Goal: Task Accomplishment & Management: Manage account settings

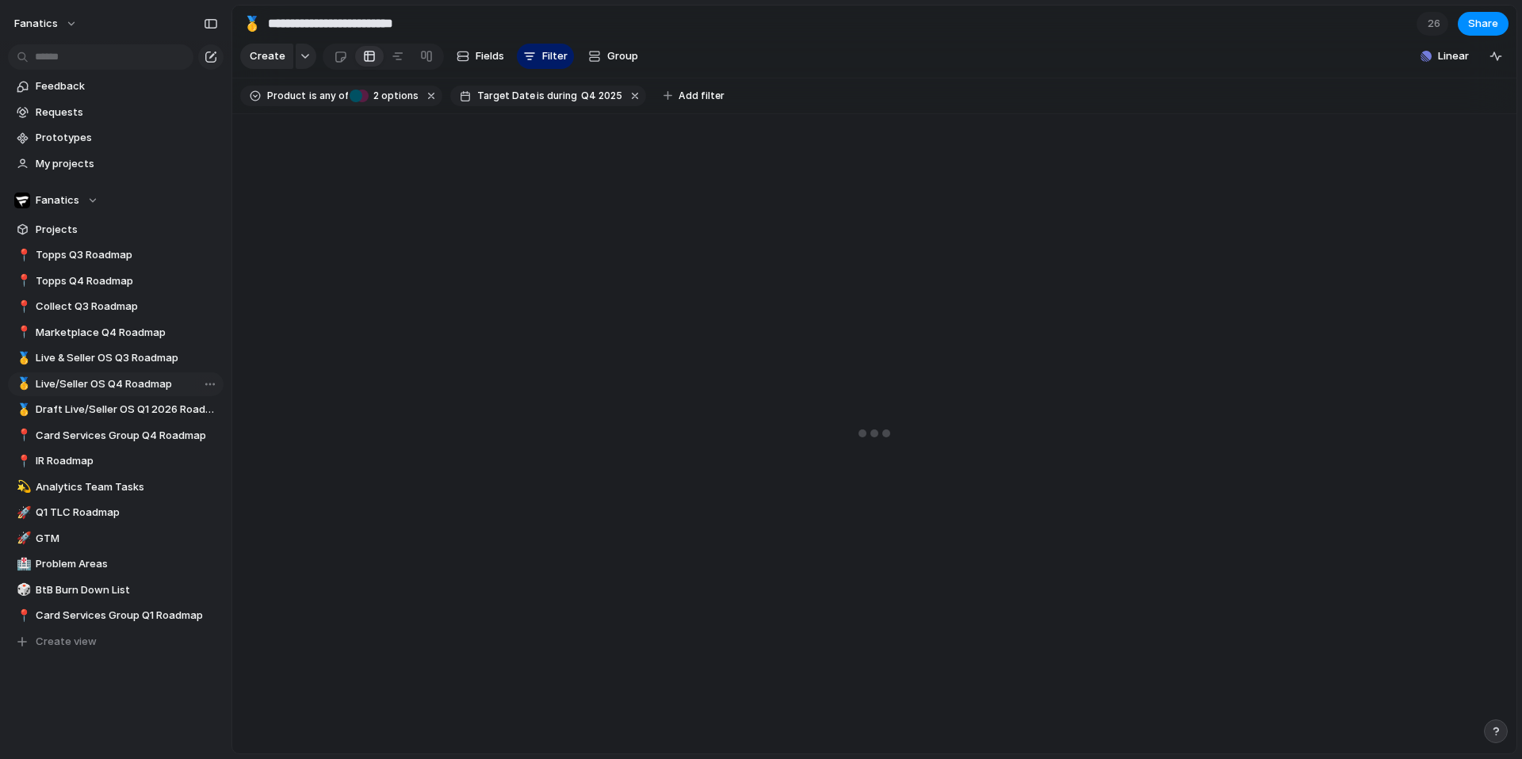
click at [140, 385] on span "Live/Seller OS Q4 Roadmap" at bounding box center [127, 385] width 182 height 16
click at [112, 365] on span "Live & Seller OS Q3 Roadmap" at bounding box center [127, 358] width 182 height 16
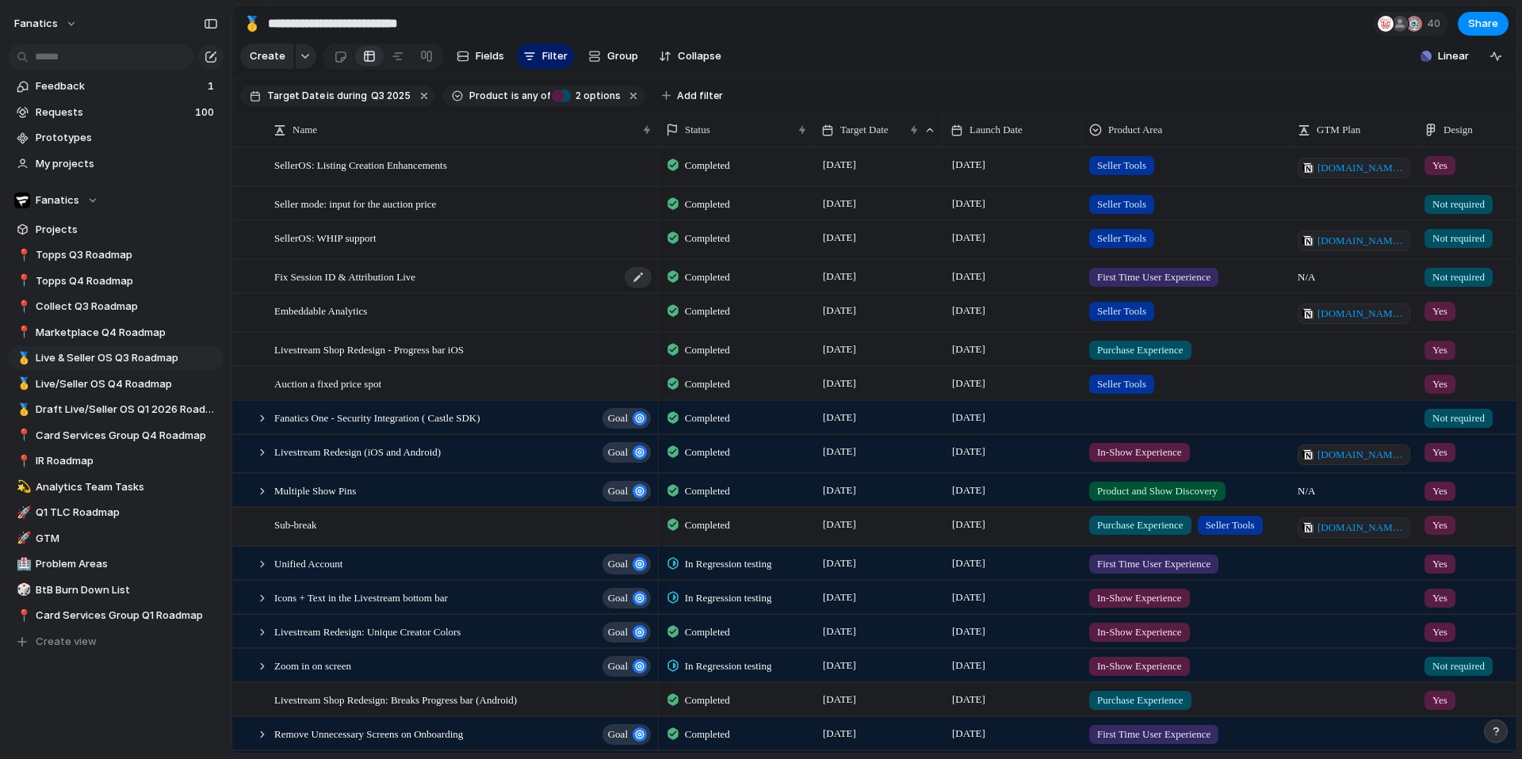
scroll to position [235, 0]
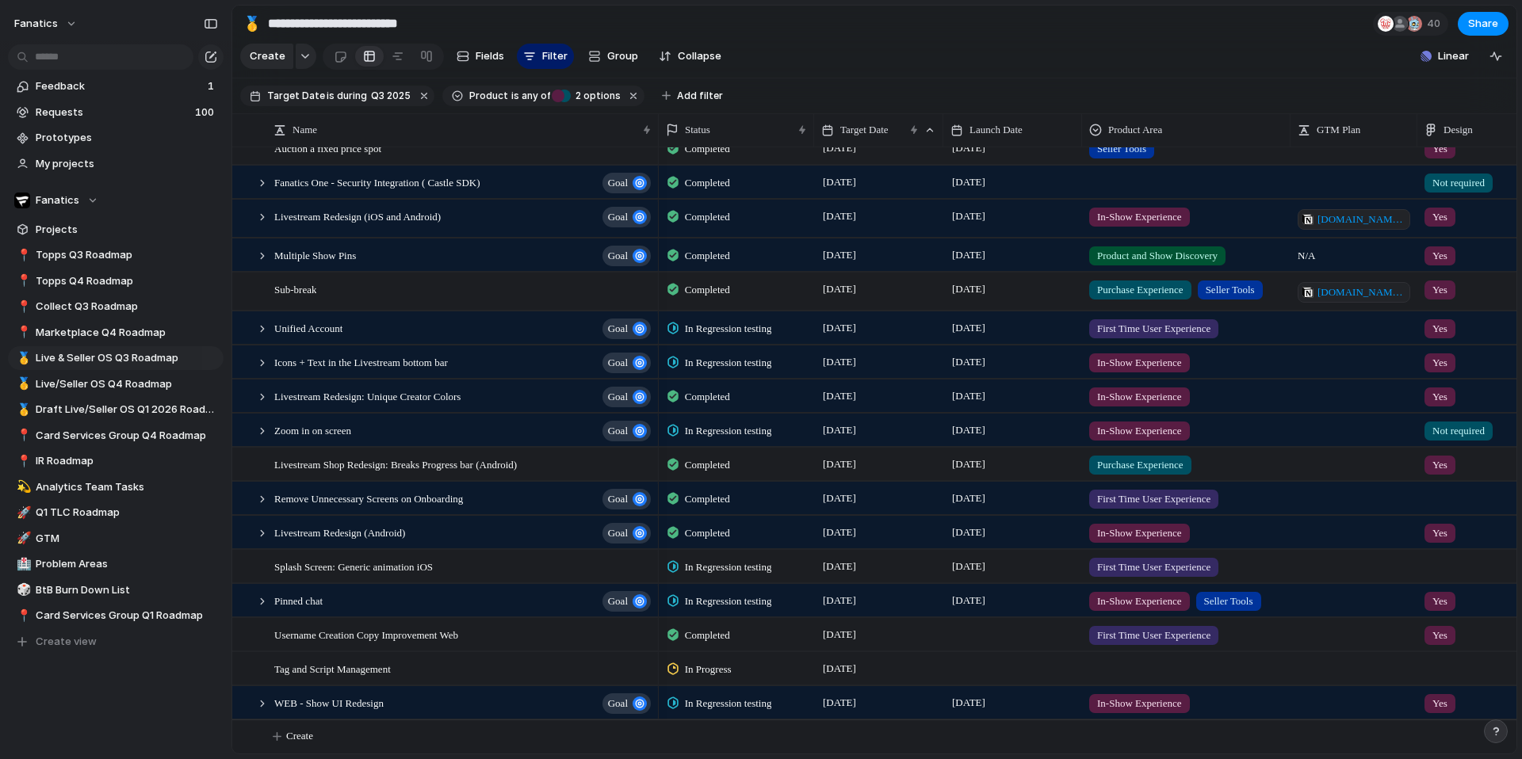
click at [736, 330] on span "In Regression testing" at bounding box center [728, 329] width 87 height 16
click at [706, 325] on div "Backlog Design & Scoping Ready for Development Blocked / Paused In Progress In …" at bounding box center [761, 379] width 1522 height 759
click at [706, 325] on span "In Regression testing" at bounding box center [728, 329] width 87 height 16
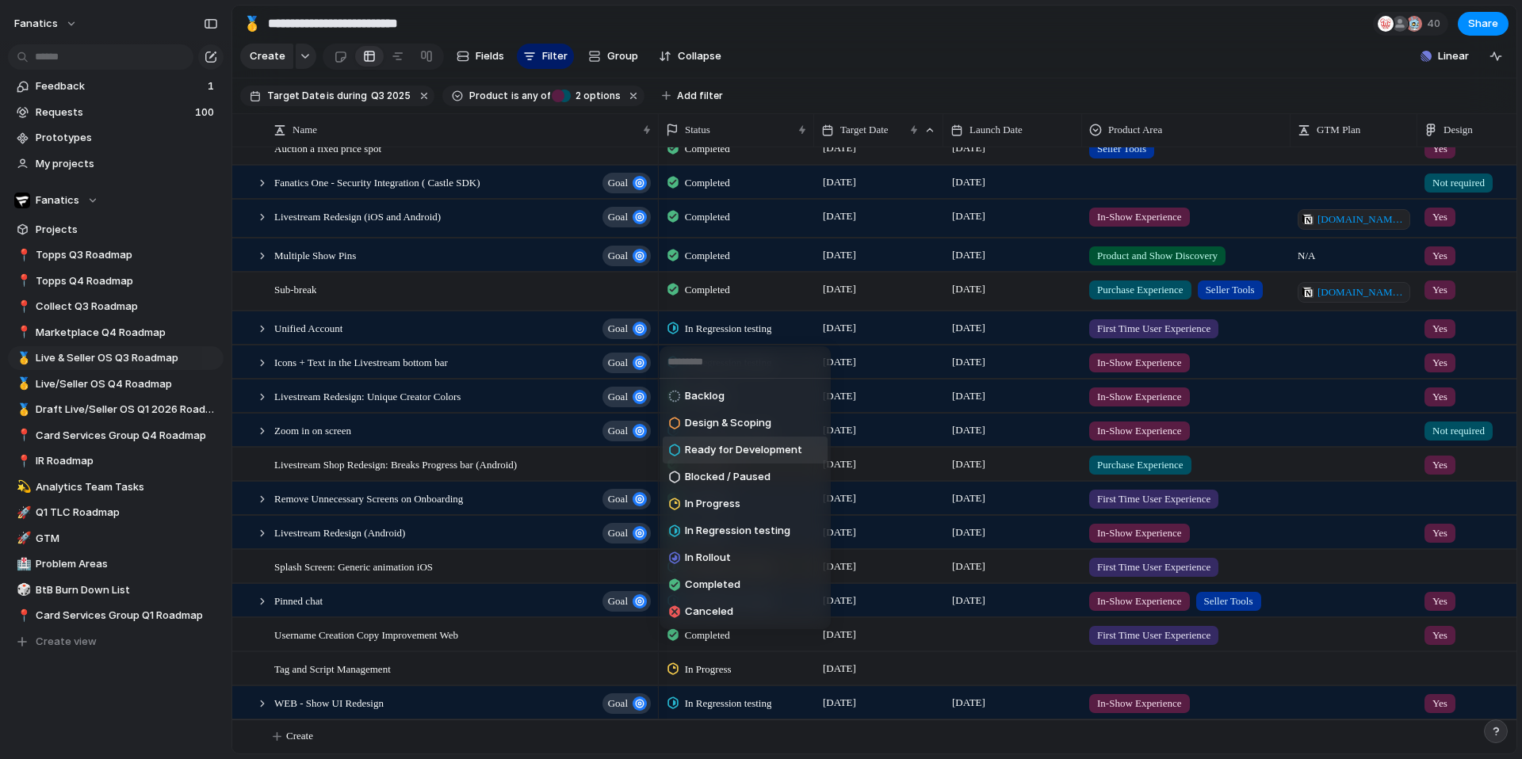
click at [1149, 364] on div "Backlog Design & Scoping Ready for Development Blocked / Paused In Progress In …" at bounding box center [761, 379] width 1522 height 759
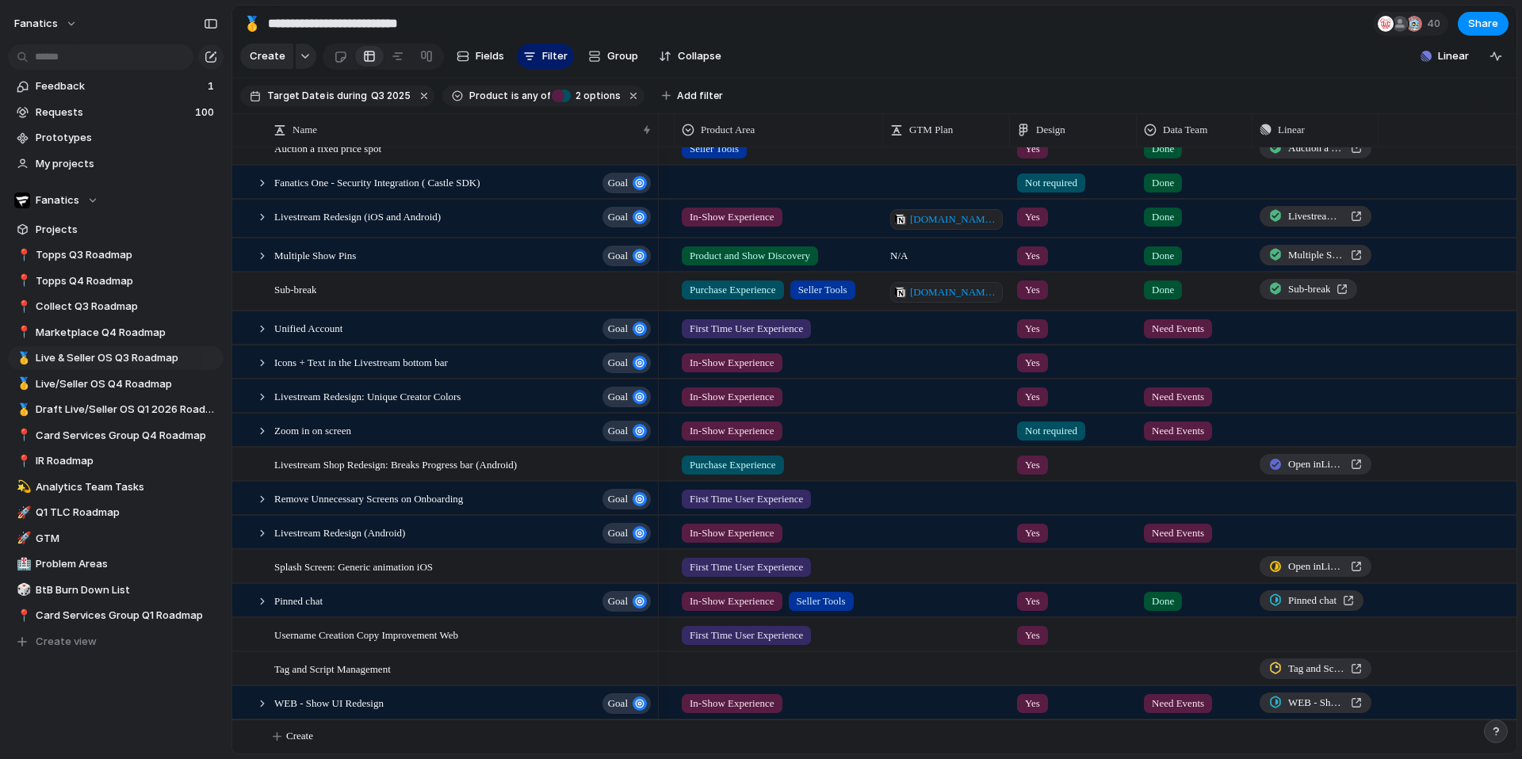
scroll to position [0, 0]
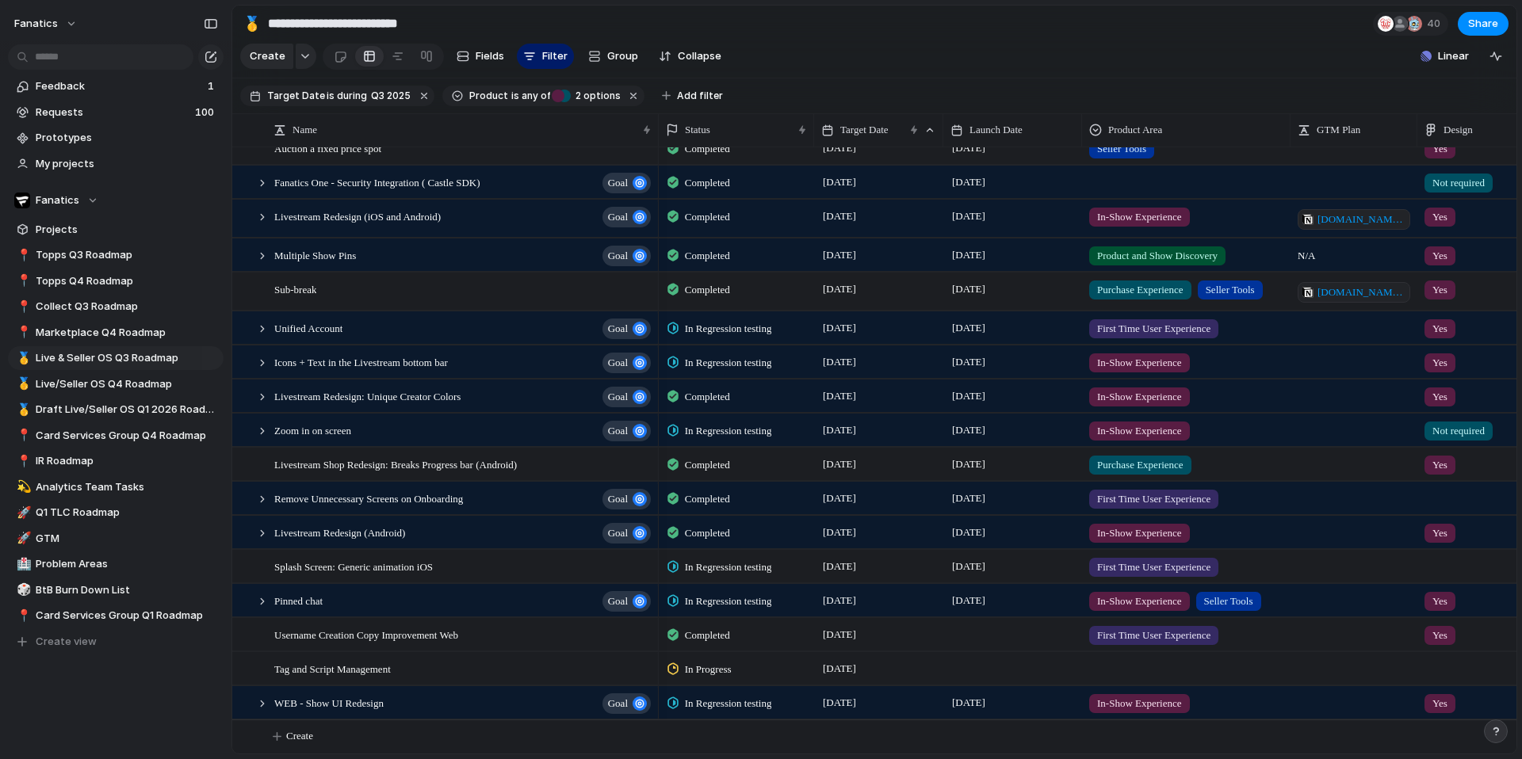
click at [764, 327] on span "In Regression testing" at bounding box center [728, 329] width 87 height 16
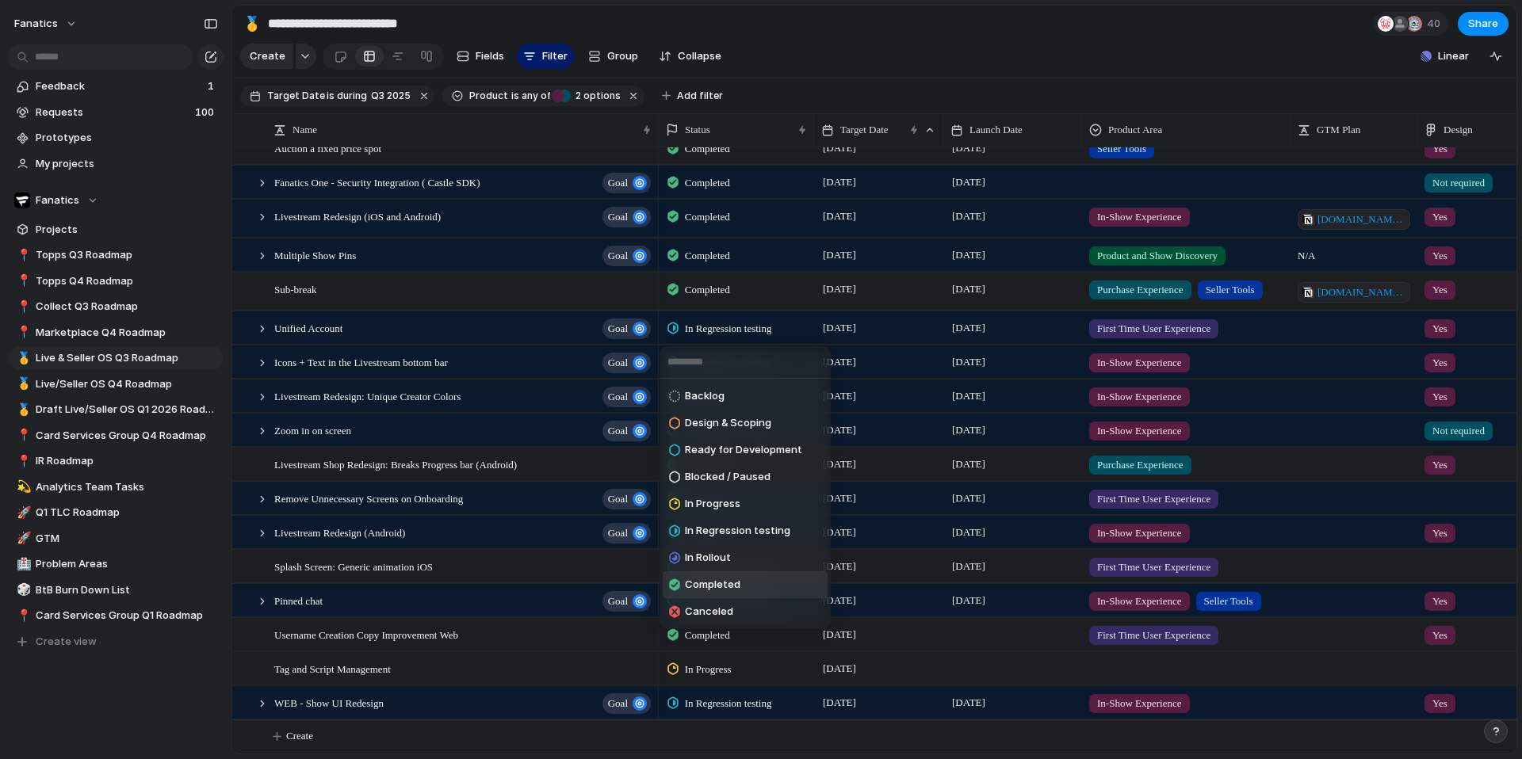
click at [729, 586] on span "Completed" at bounding box center [712, 585] width 55 height 16
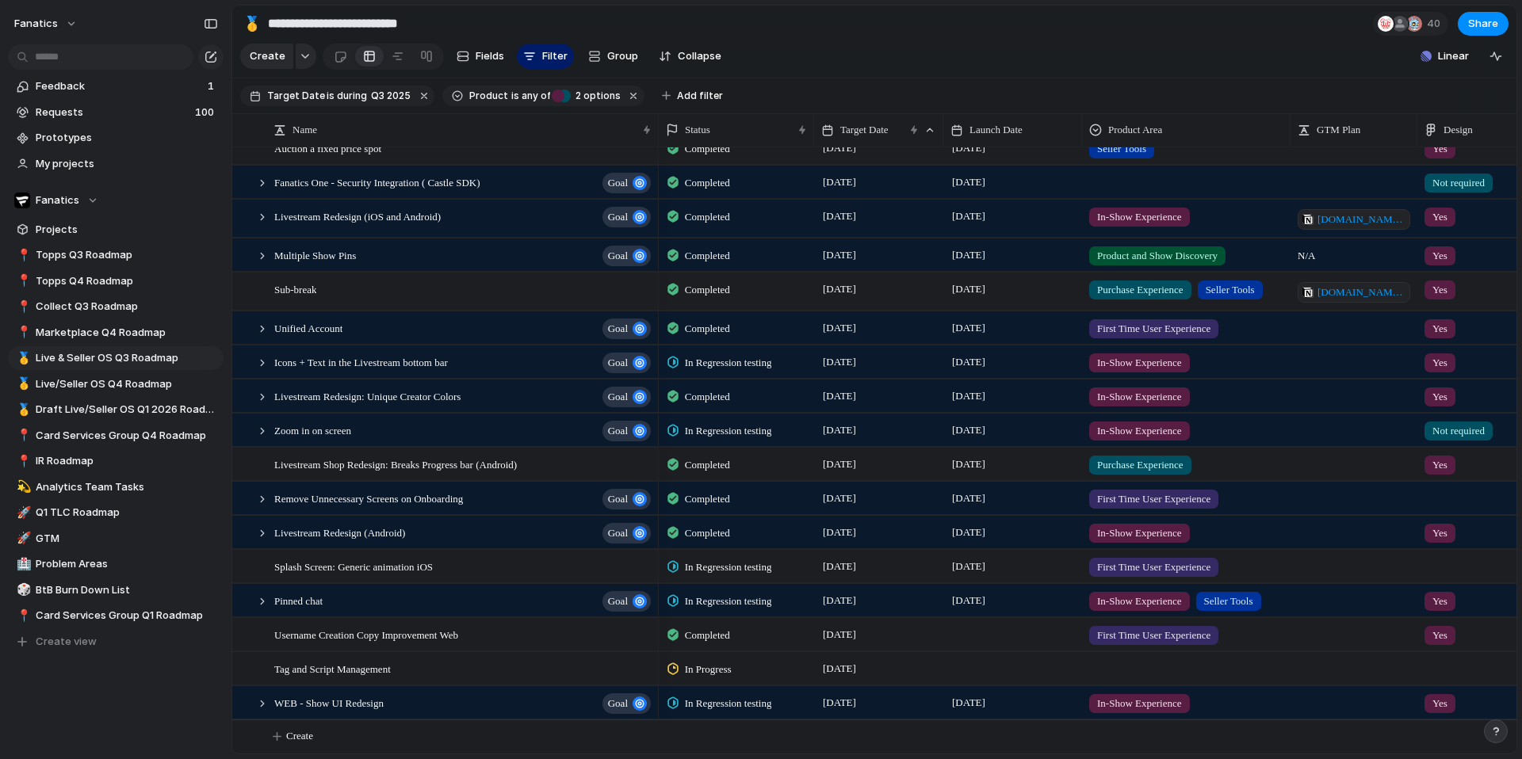
click at [762, 365] on span "In Regression testing" at bounding box center [728, 363] width 87 height 16
click at [783, 71] on div "Backlog Design & Scoping Ready for Development Blocked / Paused In Progress In …" at bounding box center [761, 379] width 1522 height 759
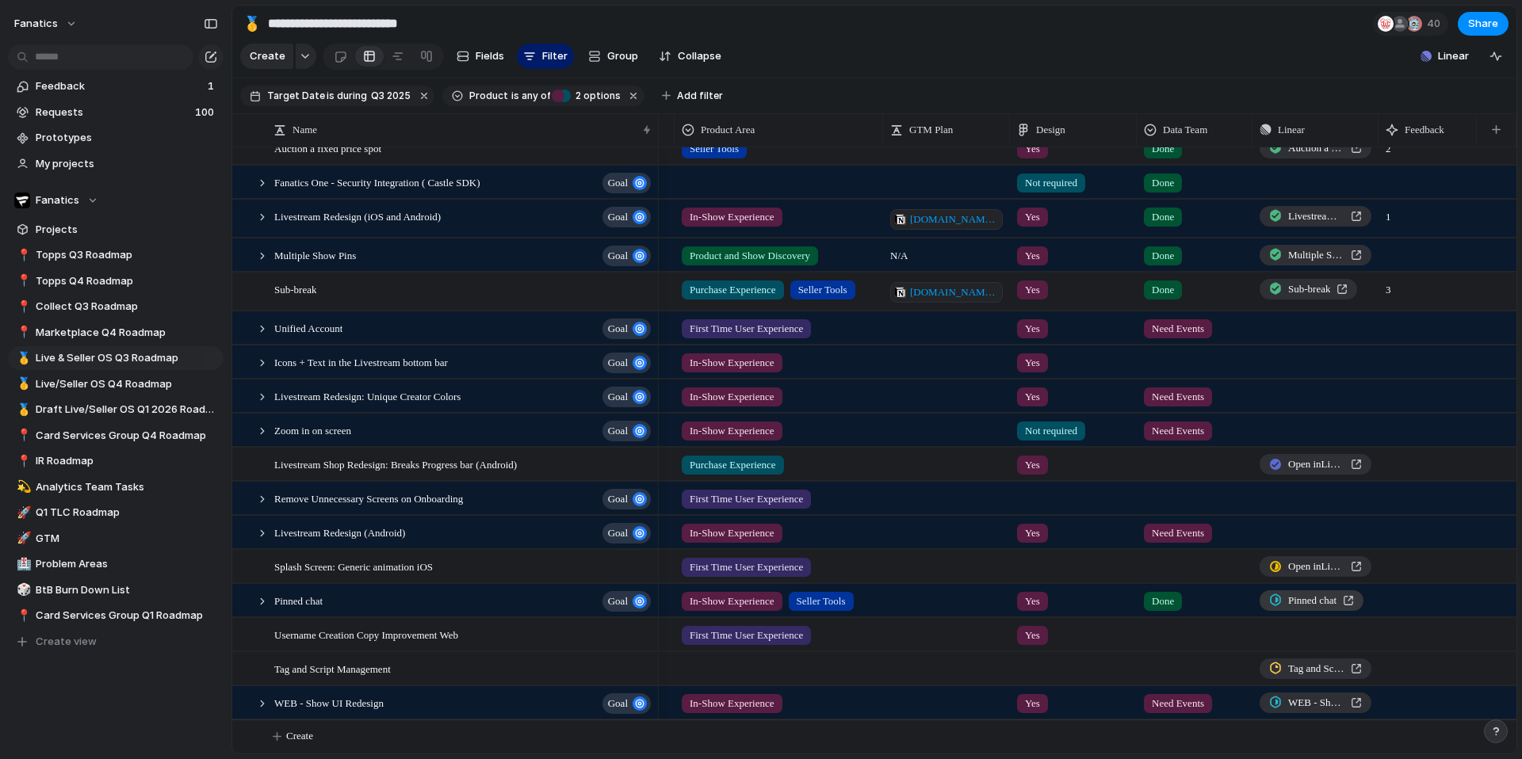
click at [1308, 595] on span "Pinned chat" at bounding box center [1312, 601] width 48 height 16
click at [123, 384] on span "Live/Seller OS Q4 Roadmap" at bounding box center [127, 385] width 182 height 16
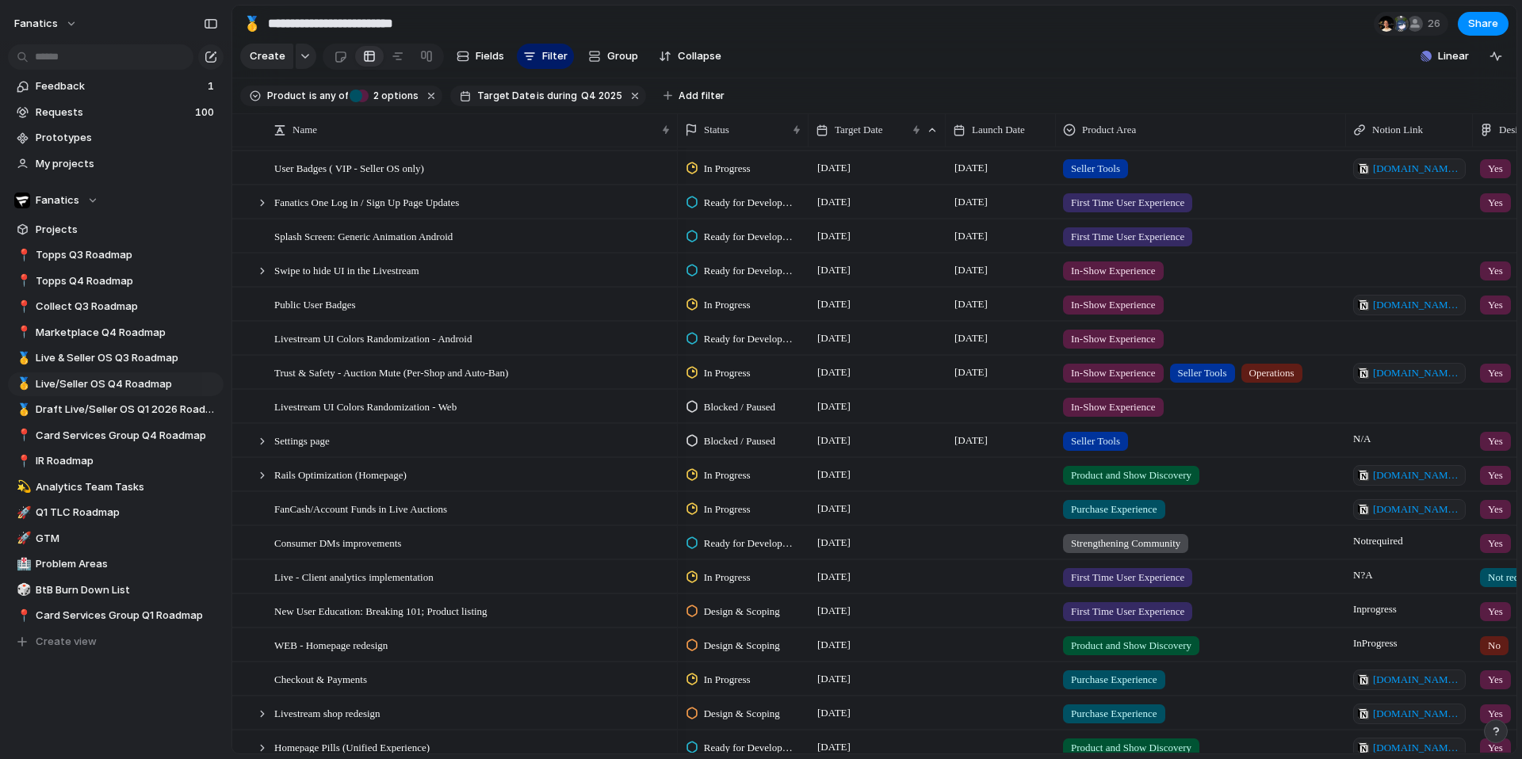
click at [847, 214] on div "[DATE]" at bounding box center [877, 201] width 137 height 33
click at [962, 202] on span "[DATE]" at bounding box center [970, 202] width 41 height 19
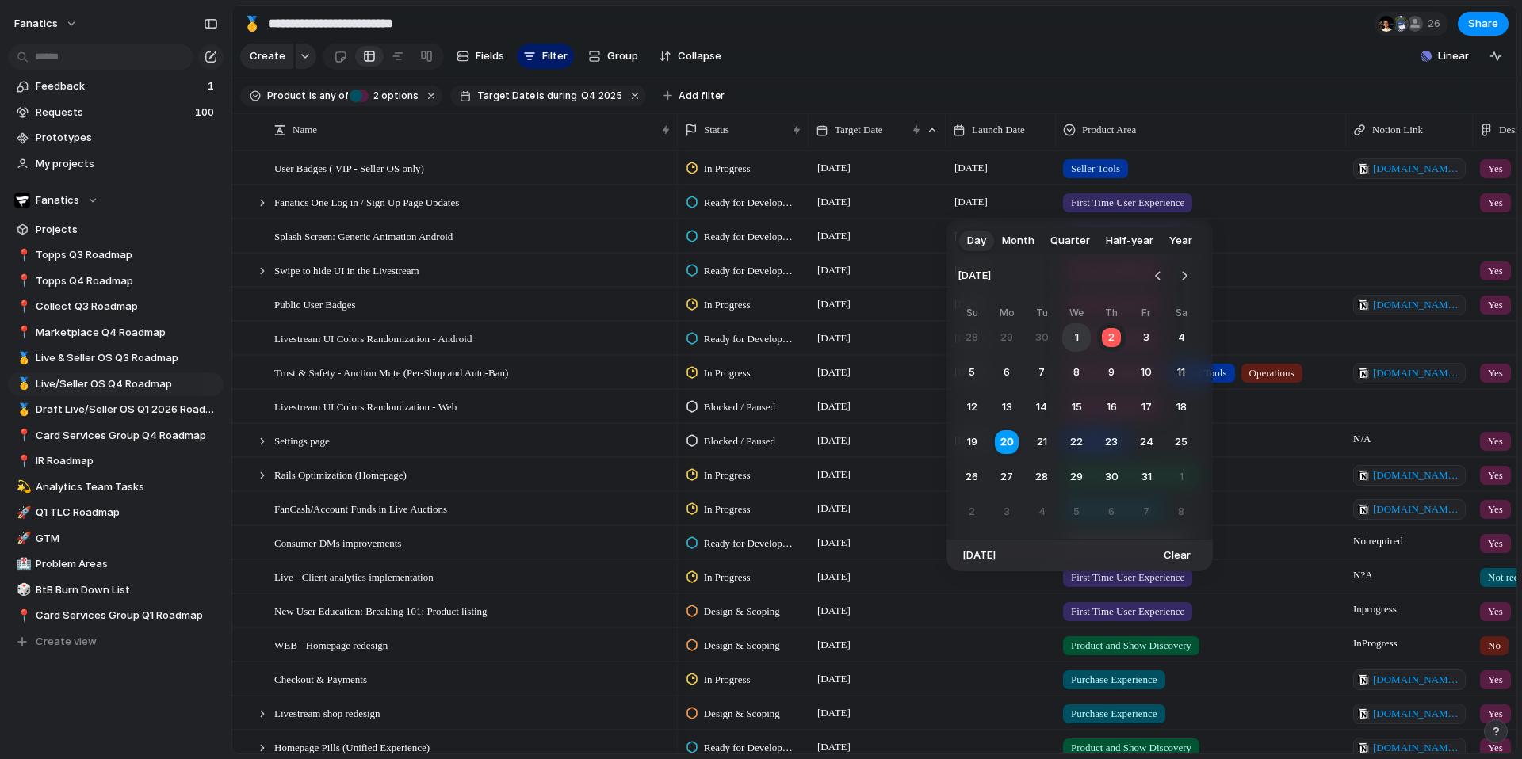
click at [1077, 334] on button "1" at bounding box center [1076, 337] width 29 height 29
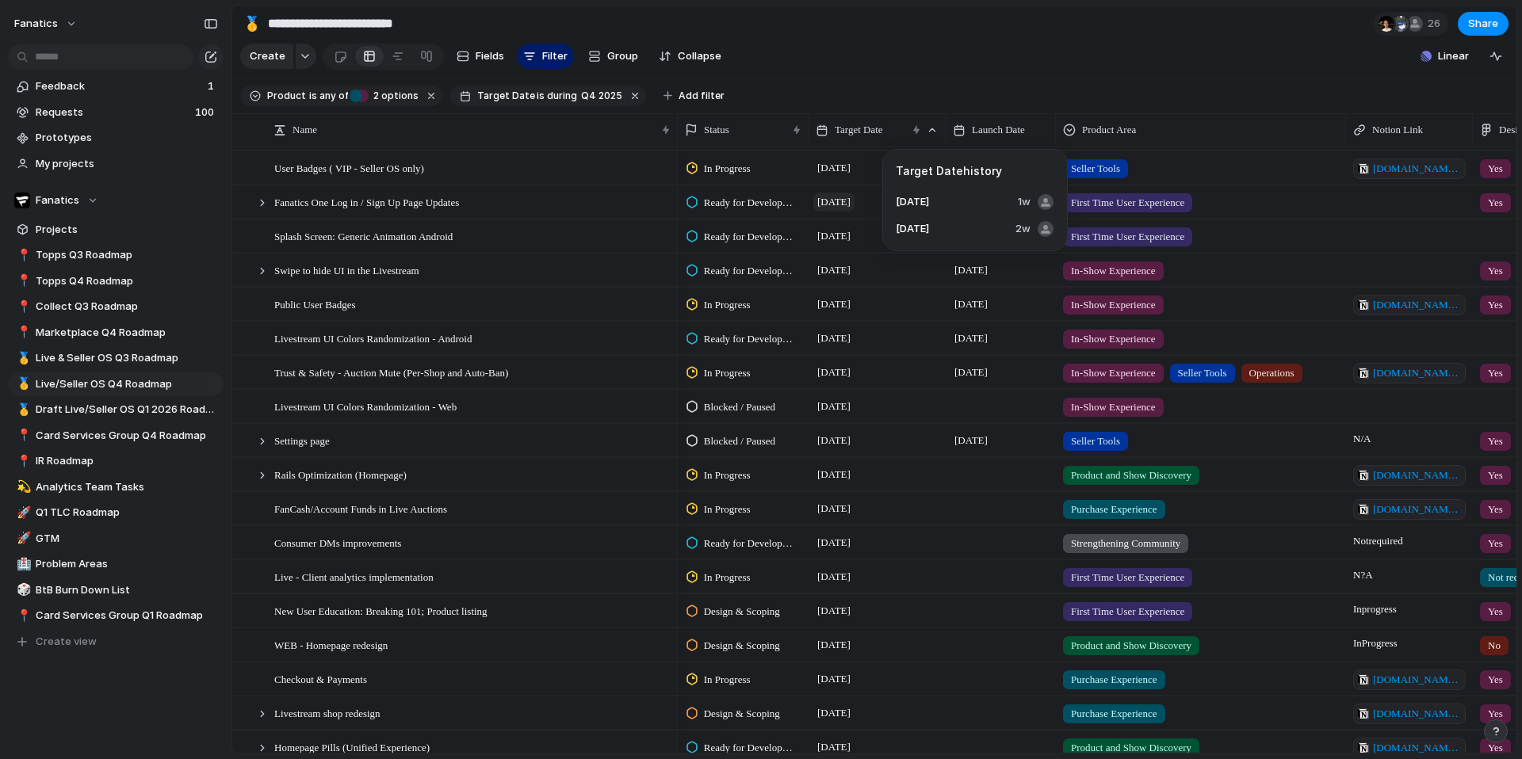
click at [855, 204] on span "[DATE]" at bounding box center [833, 202] width 41 height 19
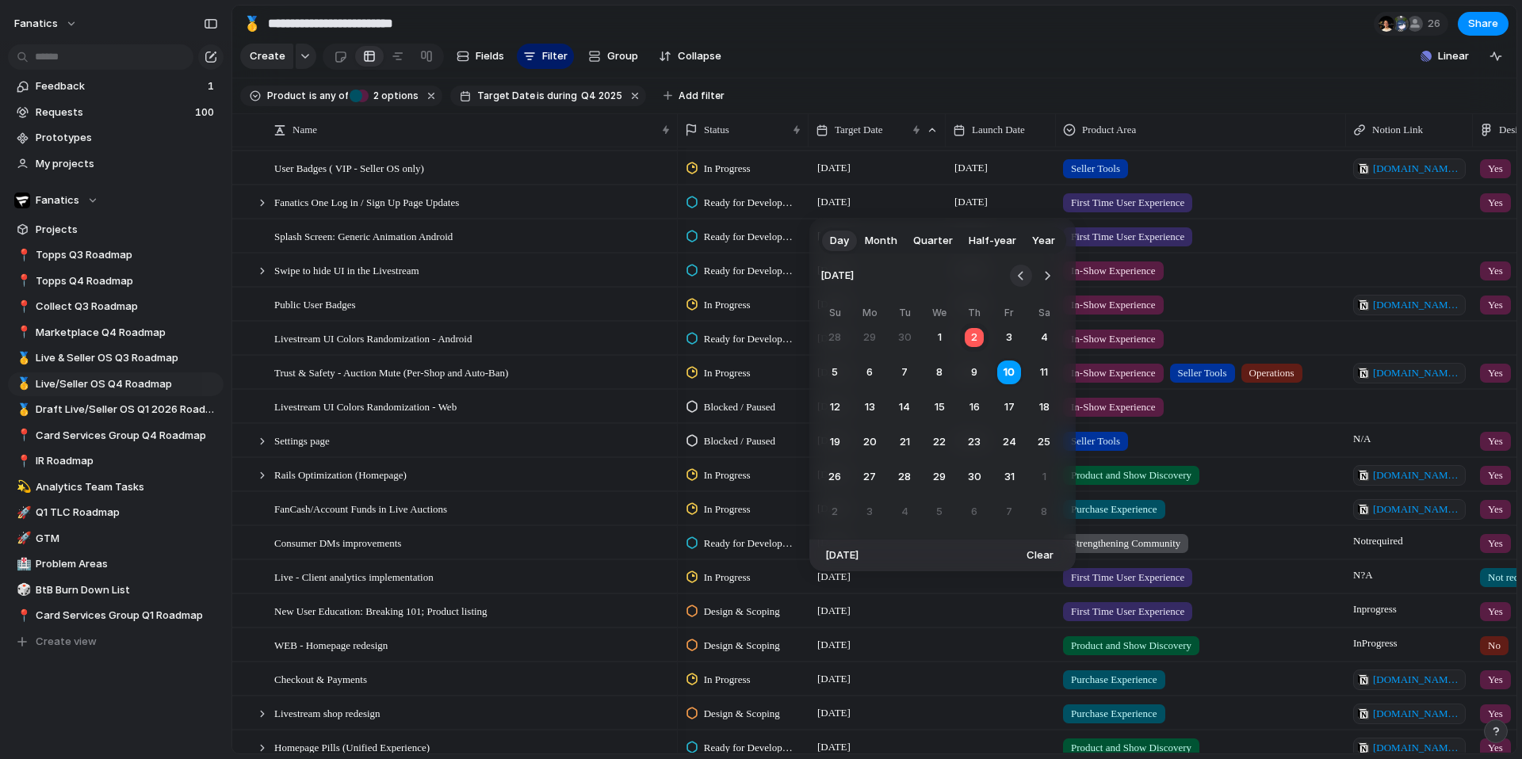
click at [1020, 281] on button "Go to the Previous Month" at bounding box center [1021, 276] width 22 height 22
click at [1014, 403] on button "19" at bounding box center [1009, 407] width 29 height 29
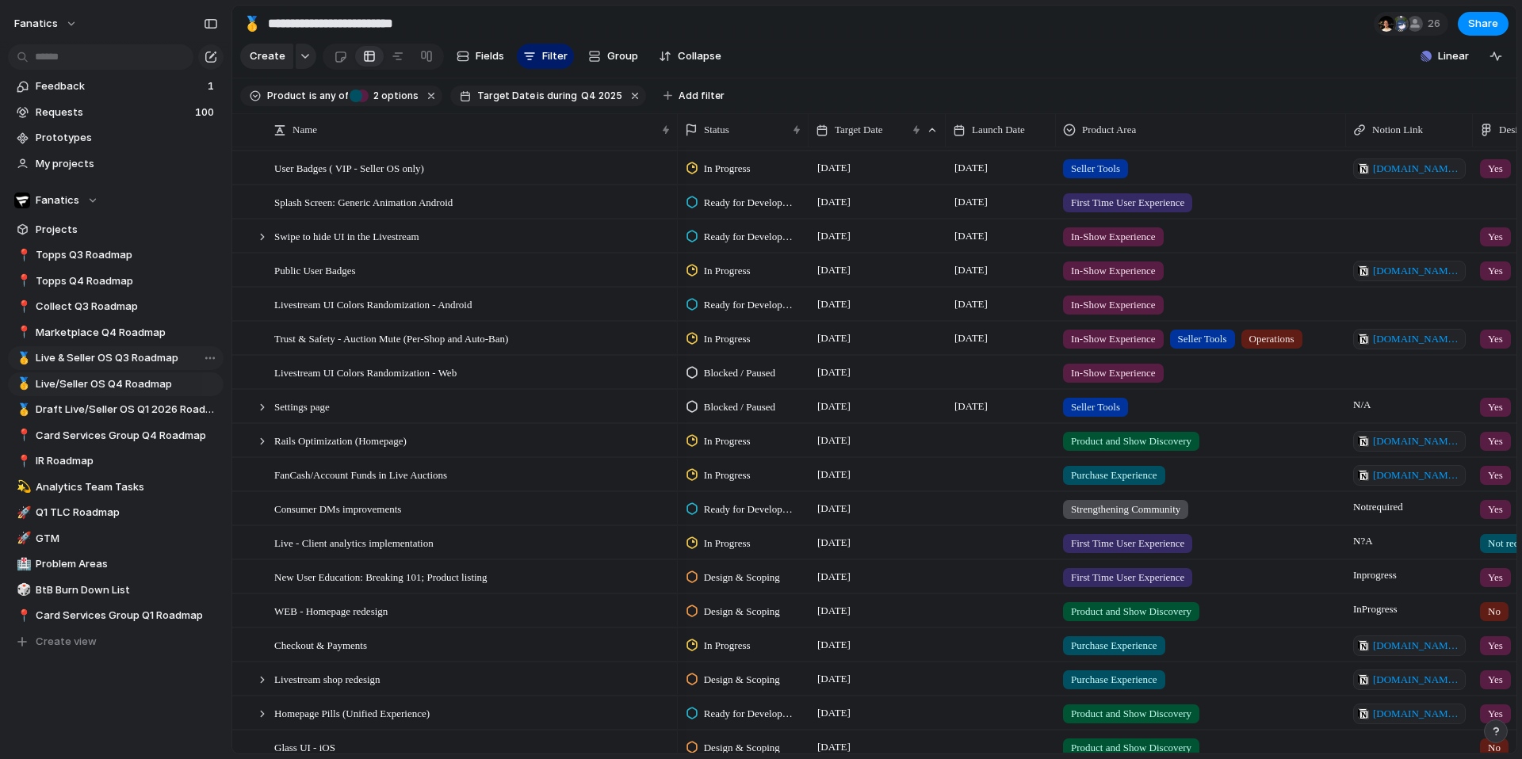
click at [128, 354] on span "Live & Seller OS Q3 Roadmap" at bounding box center [127, 358] width 182 height 16
type input "**********"
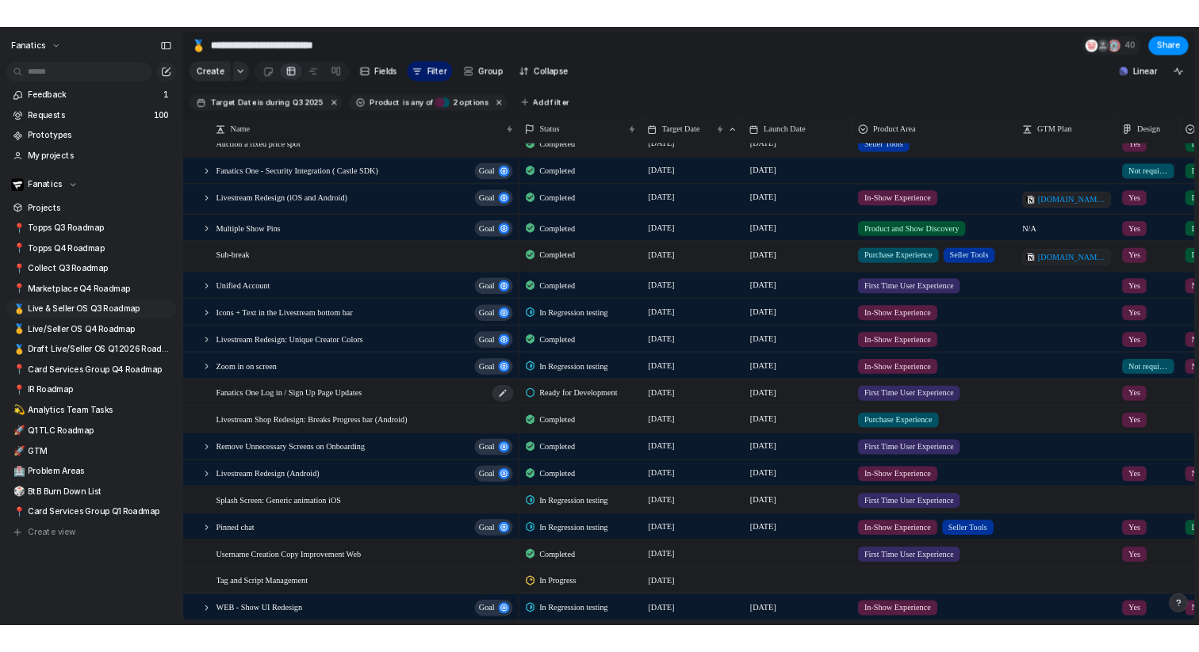
scroll to position [270, 0]
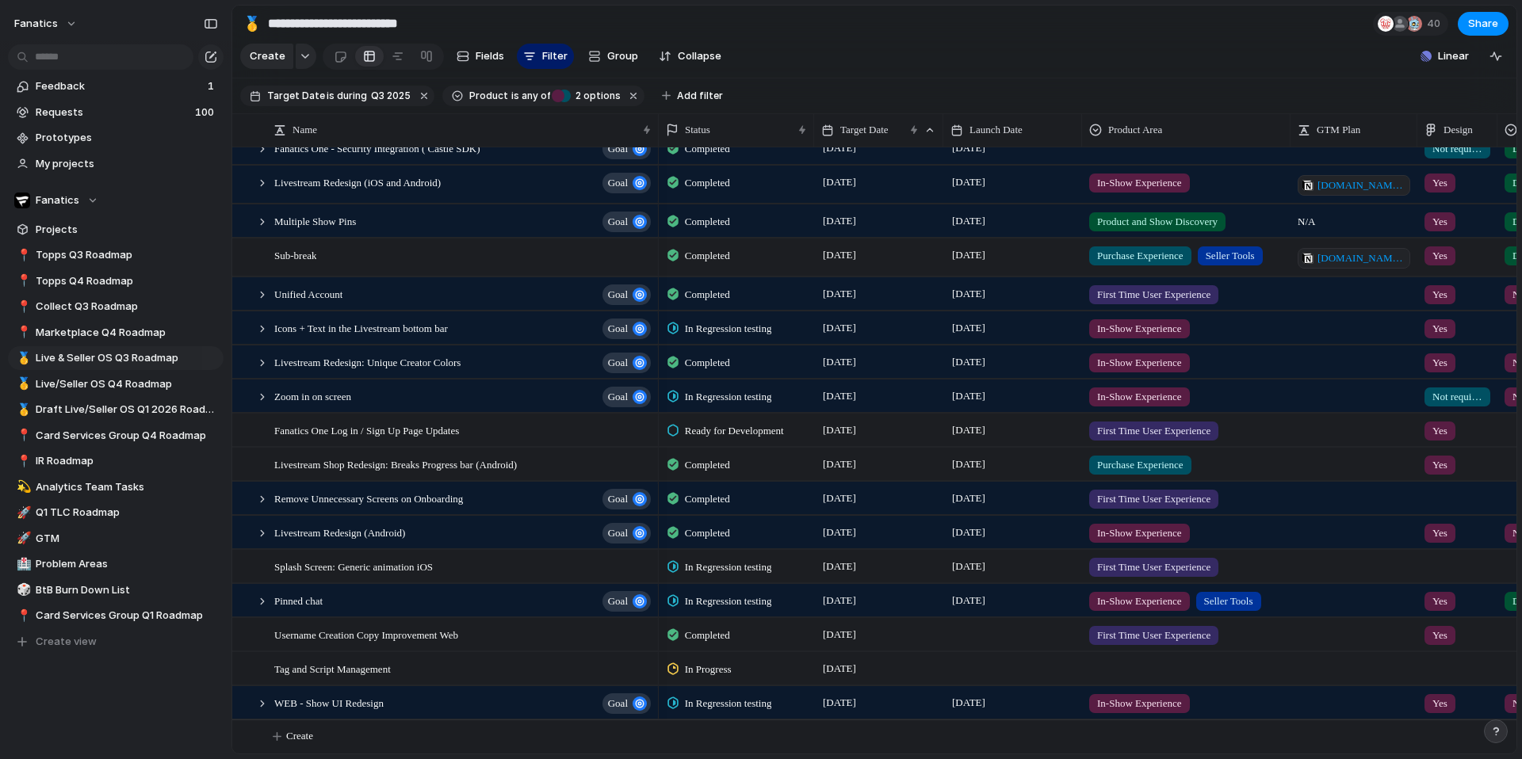
click at [748, 422] on div "Ready for Development" at bounding box center [727, 431] width 121 height 19
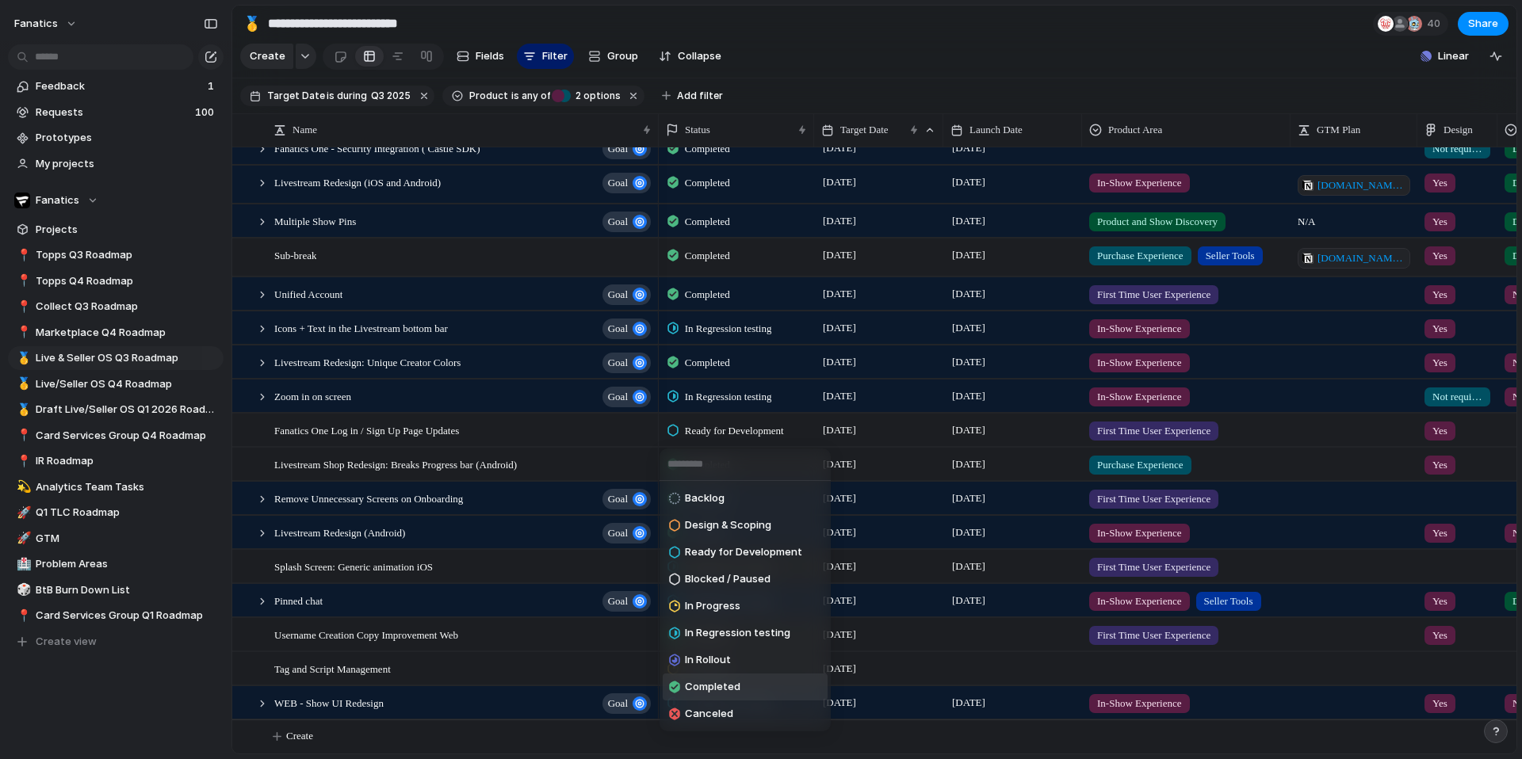
click at [713, 683] on span "Completed" at bounding box center [712, 687] width 55 height 16
